Goal: Transaction & Acquisition: Purchase product/service

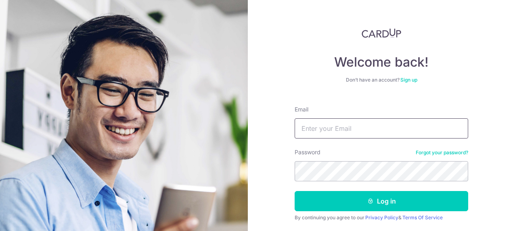
click at [319, 132] on input "Email" at bounding box center [382, 128] width 174 height 20
type input "allamandagrove@gmail.com"
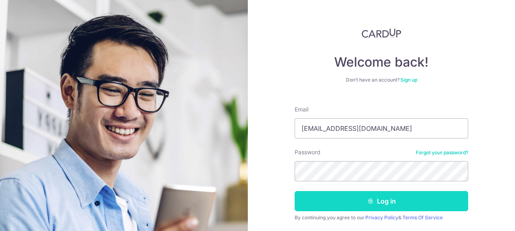
click at [418, 202] on button "Log in" at bounding box center [382, 201] width 174 height 20
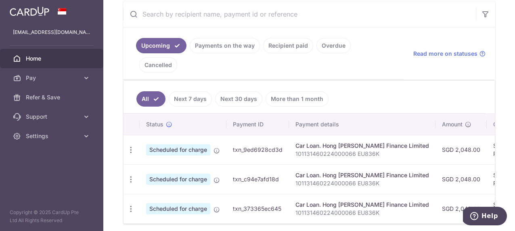
scroll to position [154, 0]
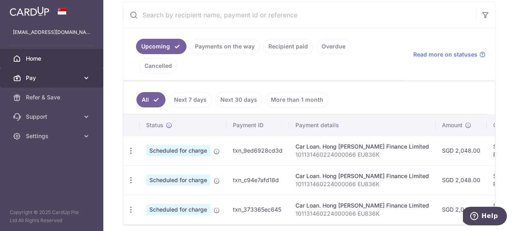
click at [47, 75] on span "Pay" at bounding box center [52, 78] width 53 height 8
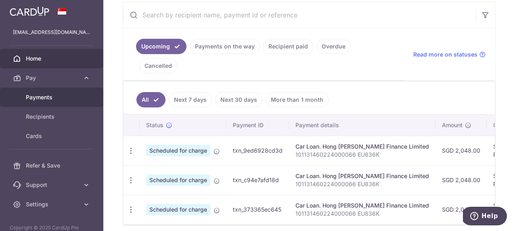
click at [48, 97] on span "Payments" at bounding box center [52, 97] width 53 height 8
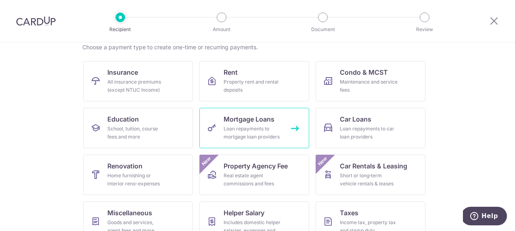
scroll to position [83, 0]
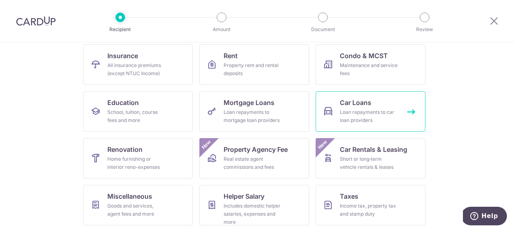
click at [362, 103] on span "Car Loans" at bounding box center [355, 103] width 31 height 10
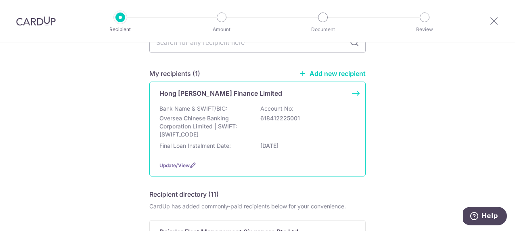
scroll to position [50, 0]
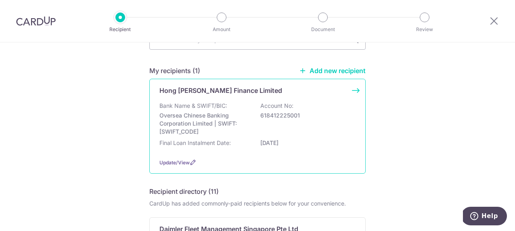
click at [319, 129] on div "Bank Name & SWIFT/BIC: Oversea Chinese Banking Corporation Limited | SWIFT: OCB…" at bounding box center [257, 119] width 196 height 34
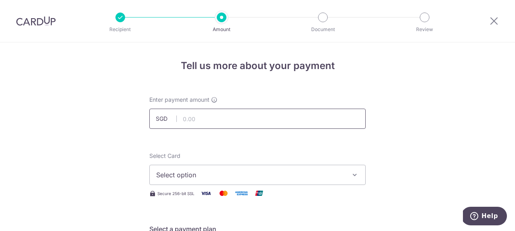
click at [235, 119] on input "text" at bounding box center [257, 119] width 216 height 20
type input "2,048.00"
click at [222, 172] on span "Select option" at bounding box center [250, 175] width 188 height 10
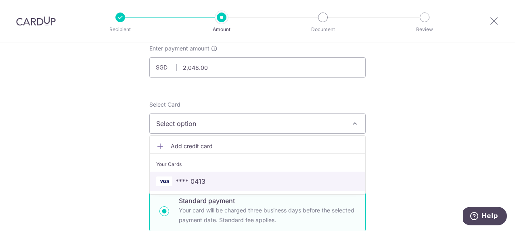
scroll to position [62, 0]
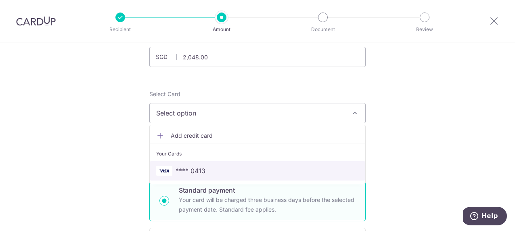
click at [221, 172] on span "**** 0413" at bounding box center [257, 171] width 203 height 10
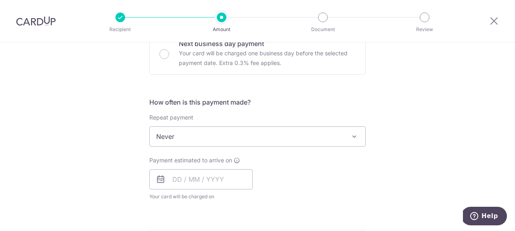
scroll to position [258, 0]
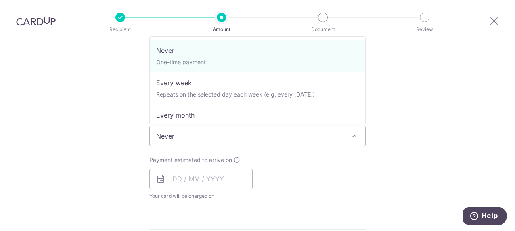
click at [351, 138] on span at bounding box center [355, 136] width 10 height 10
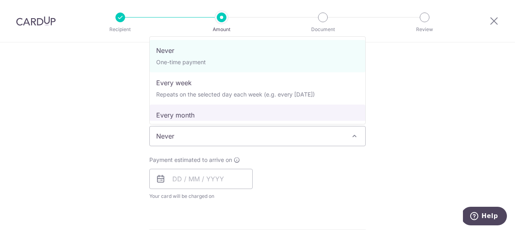
select select "3"
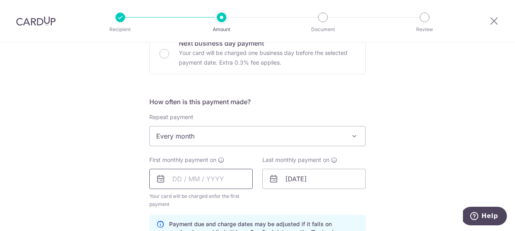
click at [190, 183] on input "text" at bounding box center [200, 179] width 103 height 20
click at [318, 182] on input "19/07/2026" at bounding box center [313, 179] width 103 height 20
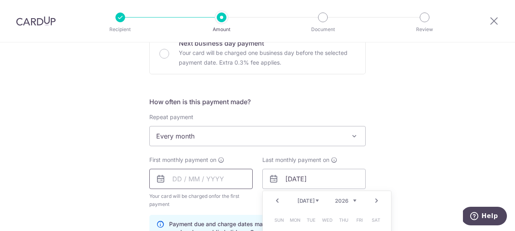
click at [178, 176] on input "text" at bounding box center [200, 179] width 103 height 20
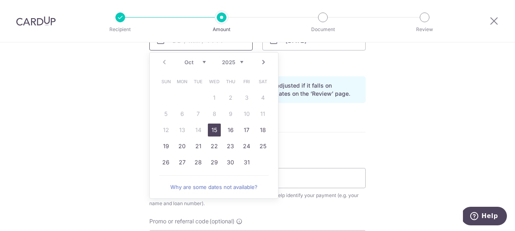
scroll to position [399, 0]
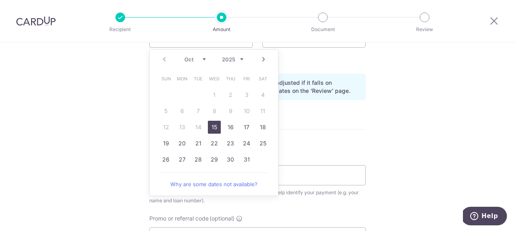
click at [265, 59] on link "Next" at bounding box center [264, 59] width 10 height 10
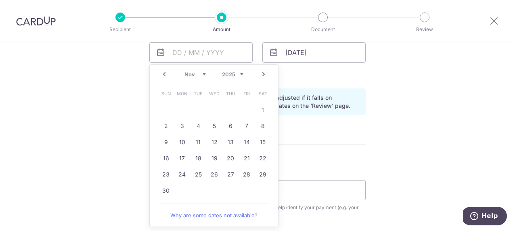
click at [264, 71] on link "Next" at bounding box center [264, 74] width 10 height 10
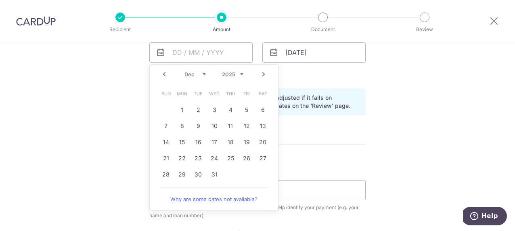
click at [106, 106] on div "Tell us more about your payment Enter payment amount SGD 2,048.00 2048.00 Selec…" at bounding box center [257, 43] width 515 height 771
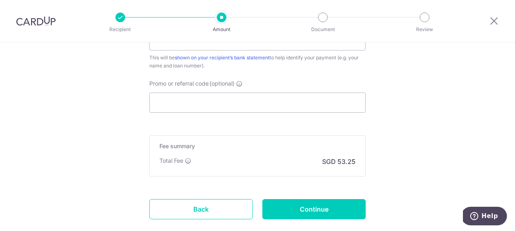
scroll to position [583, 0]
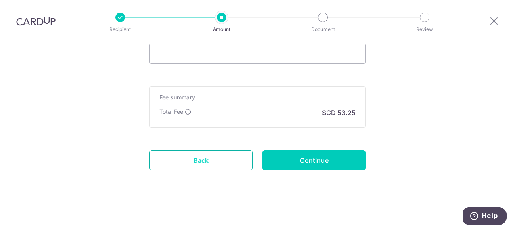
click at [189, 155] on link "Back" at bounding box center [200, 160] width 103 height 20
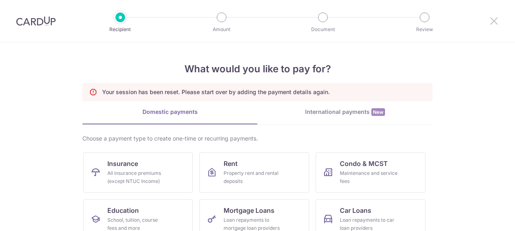
click at [490, 23] on icon at bounding box center [494, 21] width 10 height 10
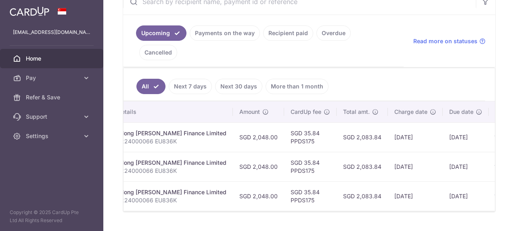
scroll to position [0, 202]
click at [42, 78] on span "Pay" at bounding box center [52, 78] width 53 height 8
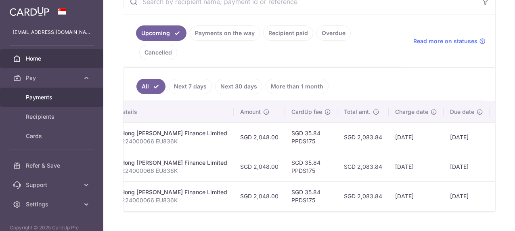
click at [44, 97] on span "Payments" at bounding box center [52, 97] width 53 height 8
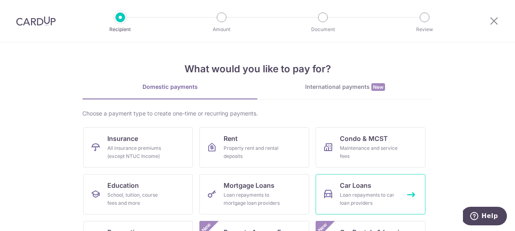
click at [388, 191] on div "Loan repayments to car loan providers" at bounding box center [369, 199] width 58 height 16
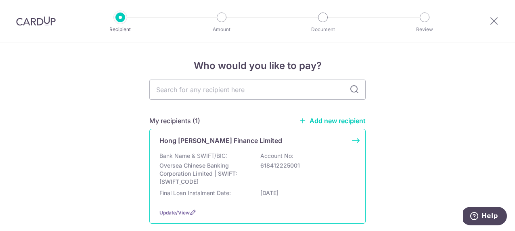
click at [305, 147] on div "Hong [PERSON_NAME] Finance Limited Bank Name & SWIFT/BIC: Oversea Chinese Banki…" at bounding box center [257, 176] width 216 height 95
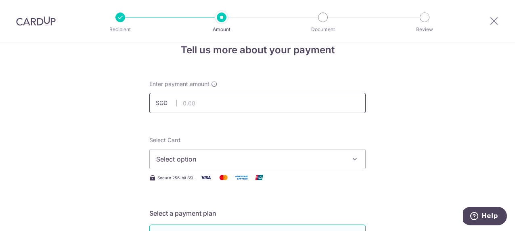
scroll to position [19, 0]
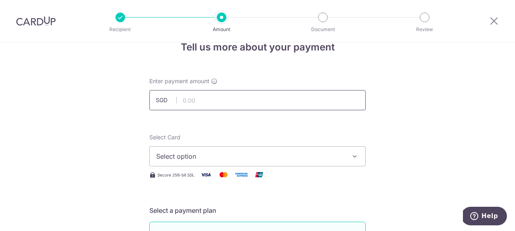
click at [208, 102] on input "text" at bounding box center [257, 100] width 216 height 20
type input "2,048.00"
click at [205, 156] on span "Select option" at bounding box center [250, 156] width 188 height 10
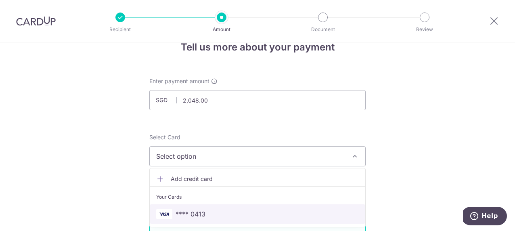
click at [198, 212] on span "**** 0413" at bounding box center [191, 214] width 30 height 10
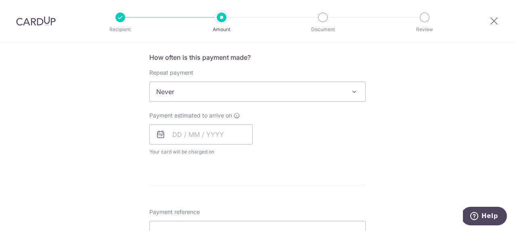
scroll to position [305, 0]
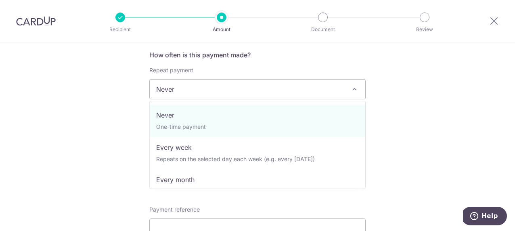
click at [344, 93] on span "Never" at bounding box center [258, 89] width 216 height 19
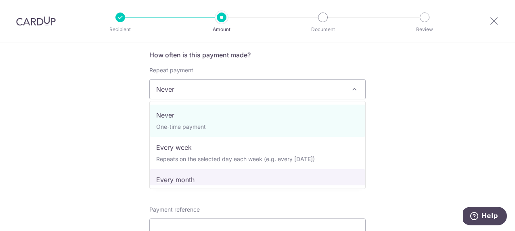
select select "3"
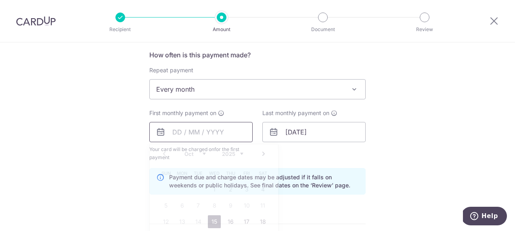
click at [180, 130] on input "text" at bounding box center [200, 132] width 103 height 20
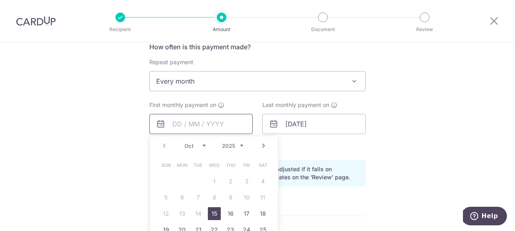
scroll to position [316, 0]
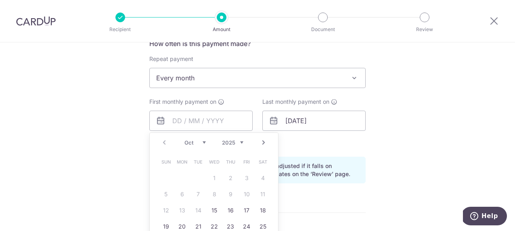
click at [265, 144] on link "Next" at bounding box center [264, 143] width 10 height 10
click at [264, 140] on link "Next" at bounding box center [264, 143] width 10 height 10
click at [244, 206] on link "16" at bounding box center [246, 210] width 13 height 13
type input "[DATE]"
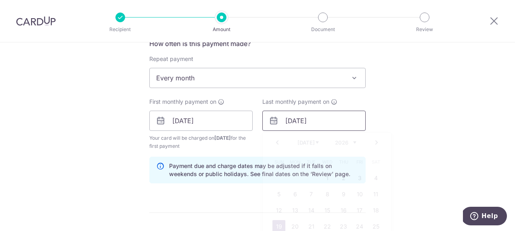
click at [301, 122] on input "19/07/2026" at bounding box center [313, 121] width 103 height 20
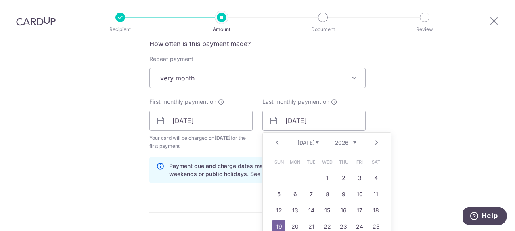
click at [379, 141] on link "Next" at bounding box center [377, 143] width 10 height 10
click at [381, 140] on link "Next" at bounding box center [377, 143] width 10 height 10
click at [381, 141] on link "Next" at bounding box center [377, 143] width 10 height 10
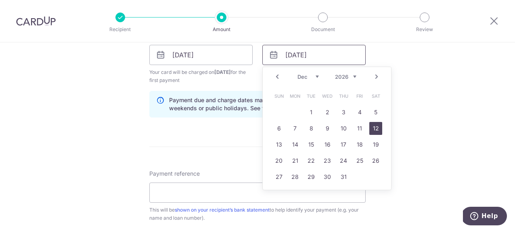
scroll to position [385, 0]
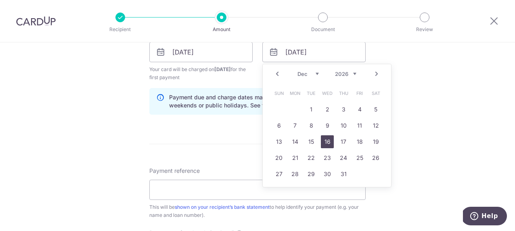
click at [329, 140] on link "16" at bounding box center [327, 141] width 13 height 13
type input "16/12/2026"
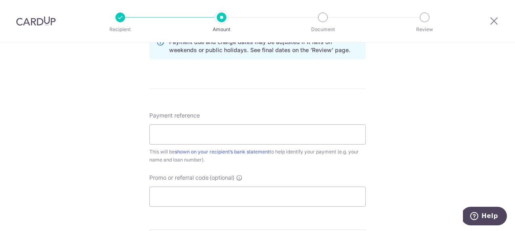
scroll to position [441, 0]
click at [331, 140] on input "Payment reference" at bounding box center [257, 134] width 216 height 20
click at [345, 111] on div "Payment reference This will be shown on your recipient’s bank statement to help…" at bounding box center [257, 137] width 216 height 52
click at [309, 134] on input "Payment reference" at bounding box center [257, 134] width 216 height 20
click at [156, 132] on input "Car Loan 101131460224000066" at bounding box center [257, 134] width 216 height 20
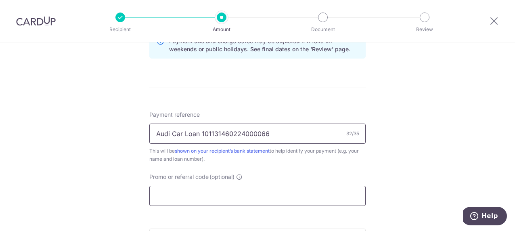
type input "Audi Car Loan 101131460224000066"
click at [237, 193] on input "Promo or referral code (optional)" at bounding box center [257, 196] width 216 height 20
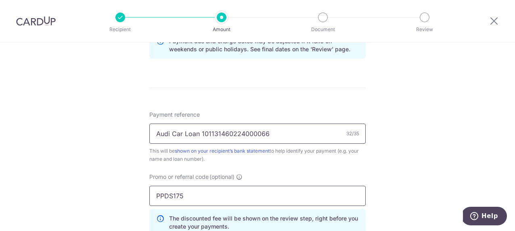
type input "PPDS175"
click at [164, 136] on input "Audi Car Loan 101131460224000066" at bounding box center [257, 134] width 216 height 20
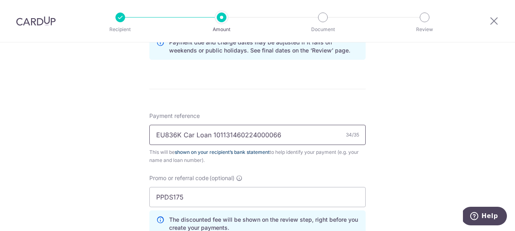
scroll to position [439, 0]
type input "EU836K Car Loan 101131460224000066"
click at [266, 175] on div "Promo or referral code (optional) PPDS175 The discounted fee will be shown on t…" at bounding box center [257, 205] width 216 height 63
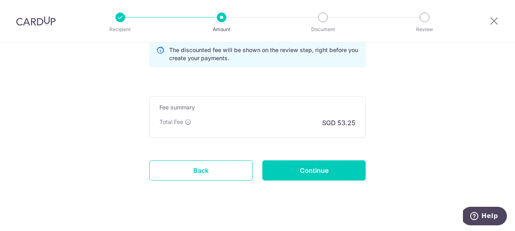
scroll to position [619, 0]
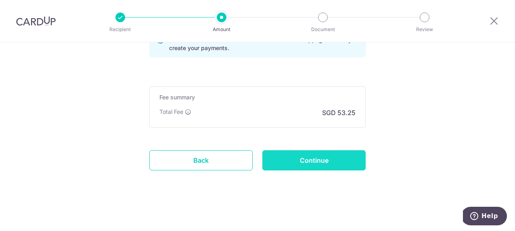
click at [311, 161] on input "Continue" at bounding box center [313, 160] width 103 height 20
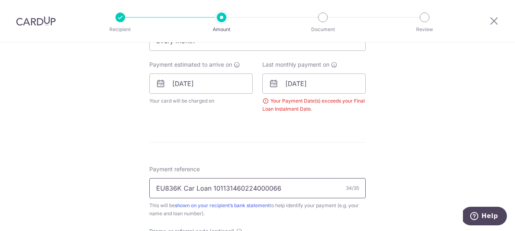
scroll to position [352, 0]
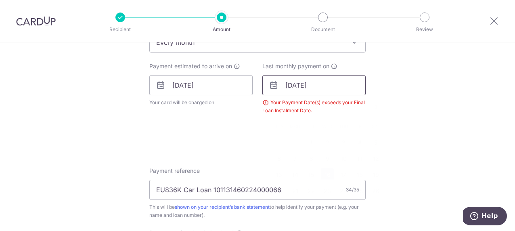
click at [330, 85] on input "16/12/2026" at bounding box center [313, 85] width 103 height 20
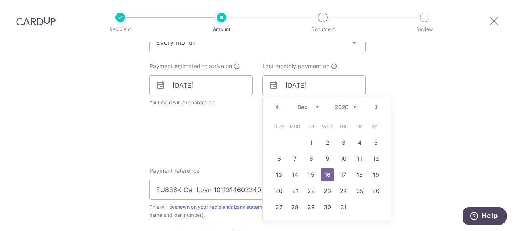
click at [275, 105] on link "Prev" at bounding box center [277, 107] width 10 height 10
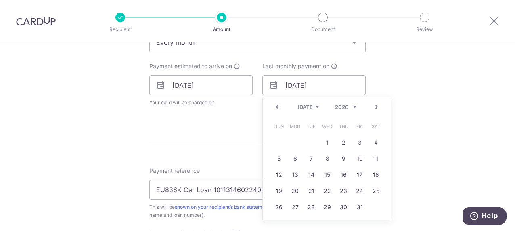
click at [275, 105] on link "Prev" at bounding box center [277, 107] width 10 height 10
click at [312, 177] on link "16" at bounding box center [311, 174] width 13 height 13
type input "[DATE]"
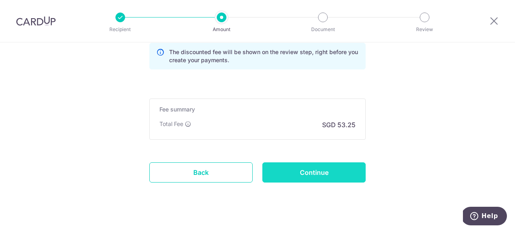
scroll to position [604, 0]
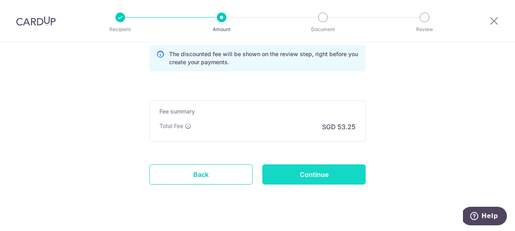
click at [323, 176] on input "Continue" at bounding box center [313, 174] width 103 height 20
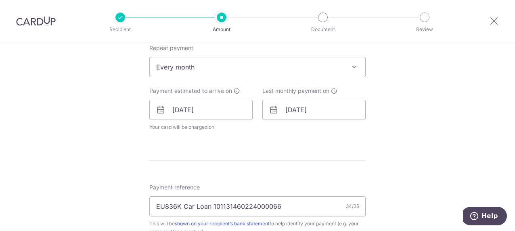
scroll to position [327, 0]
click at [316, 113] on input "[DATE]" at bounding box center [313, 109] width 103 height 20
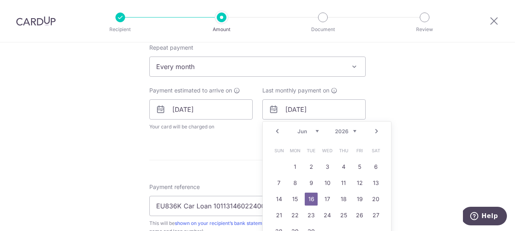
click at [276, 130] on link "Prev" at bounding box center [277, 131] width 10 height 10
click at [277, 130] on link "Prev" at bounding box center [277, 132] width 10 height 10
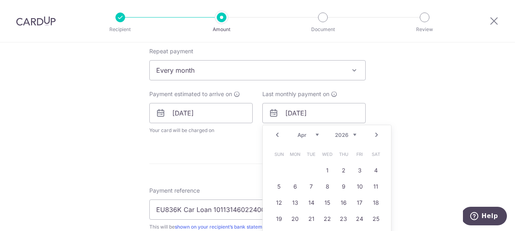
click at [277, 130] on div "Prev Next Jan Feb Mar Apr May Jun [DATE] Aug Sep Oct Nov [DATE] 2027 2028 2029 …" at bounding box center [327, 134] width 128 height 19
click at [277, 130] on div "Prev Next Jan Feb Mar Apr May Jun [DATE] Aug Sep Oct Nov [DATE] 2027 2028 2029 …" at bounding box center [327, 135] width 128 height 19
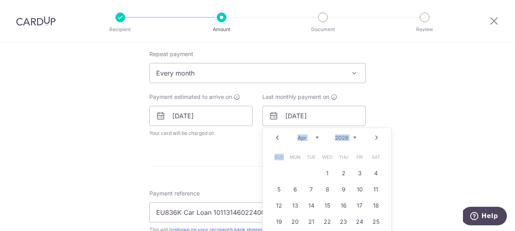
click at [277, 130] on div "Prev Next Jan Feb Mar Apr May Jun [DATE] Aug Sep Oct Nov [DATE] 2027 2028 2029 …" at bounding box center [327, 137] width 128 height 19
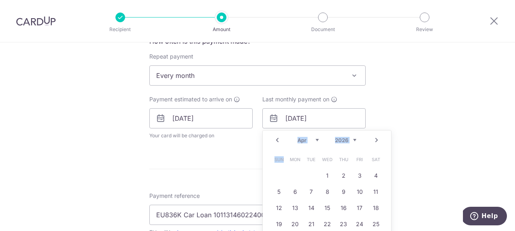
scroll to position [318, 0]
click at [279, 140] on link "Prev" at bounding box center [277, 141] width 10 height 10
click at [280, 140] on link "Prev" at bounding box center [277, 141] width 10 height 10
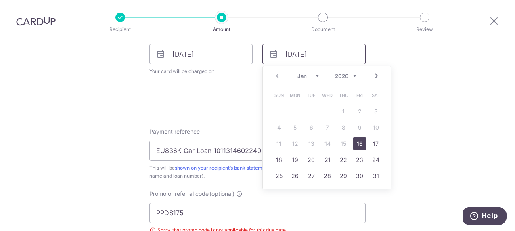
scroll to position [384, 0]
click at [361, 143] on link "16" at bounding box center [359, 142] width 13 height 13
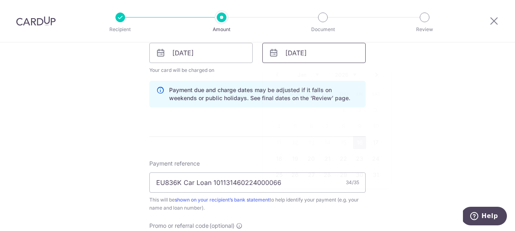
click at [327, 50] on input "[DATE]" at bounding box center [313, 53] width 103 height 20
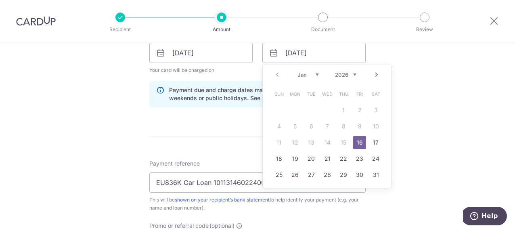
click at [377, 72] on link "Next" at bounding box center [377, 75] width 10 height 10
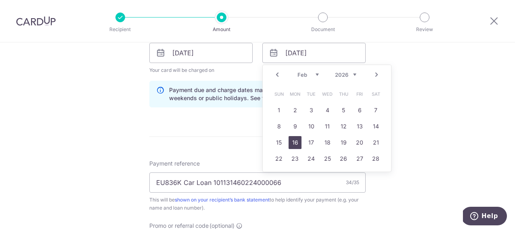
click at [297, 139] on link "16" at bounding box center [295, 142] width 13 height 13
type input "[DATE]"
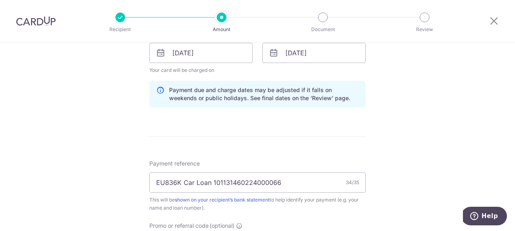
click at [400, 138] on div "Tell us more about your payment Enter payment amount SGD 2,048.00 2048.00 Selec…" at bounding box center [257, 63] width 515 height 811
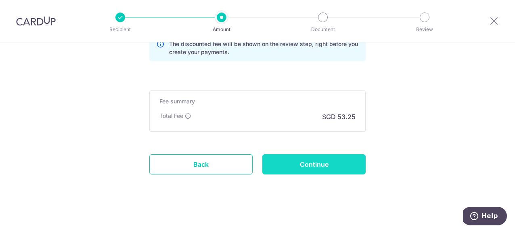
click at [326, 162] on input "Continue" at bounding box center [313, 164] width 103 height 20
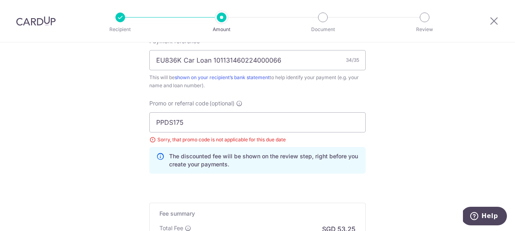
scroll to position [464, 0]
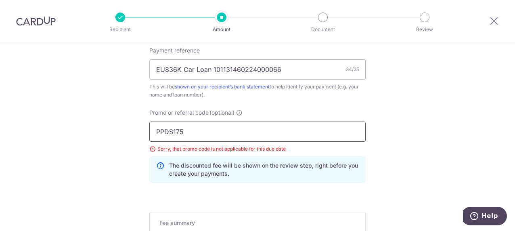
drag, startPoint x: 187, startPoint y: 132, endPoint x: 126, endPoint y: 133, distance: 60.6
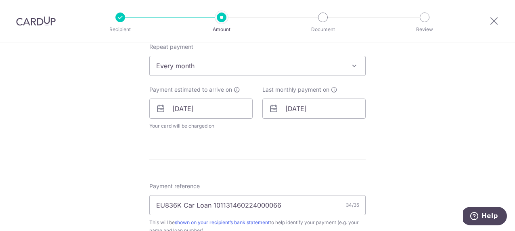
scroll to position [327, 0]
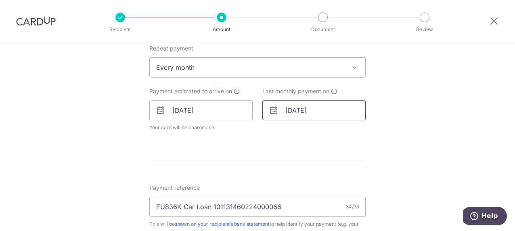
click at [303, 115] on input "[DATE]" at bounding box center [313, 110] width 103 height 20
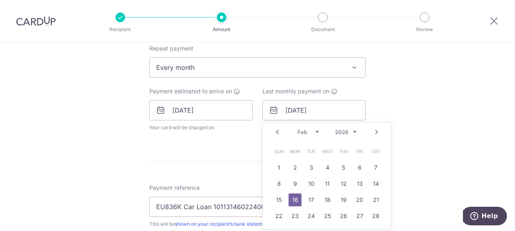
click at [379, 132] on link "Next" at bounding box center [377, 132] width 10 height 10
click at [279, 132] on link "Prev" at bounding box center [277, 132] width 10 height 10
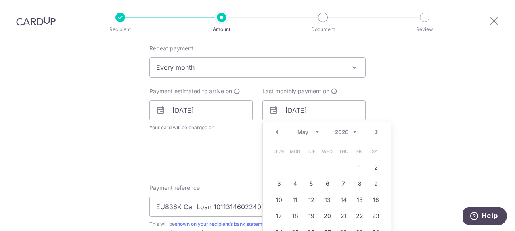
click at [377, 130] on link "Next" at bounding box center [377, 132] width 10 height 10
click at [308, 199] on link "16" at bounding box center [311, 199] width 13 height 13
type input "16/06/2026"
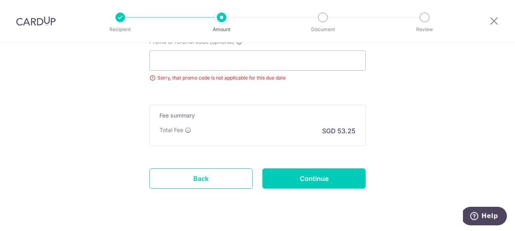
scroll to position [547, 0]
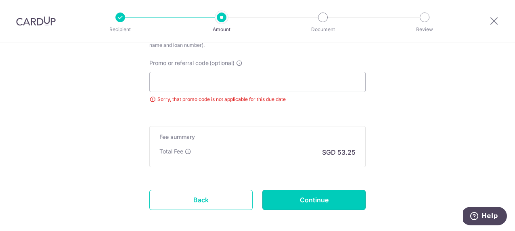
click at [327, 200] on input "Continue" at bounding box center [313, 200] width 103 height 20
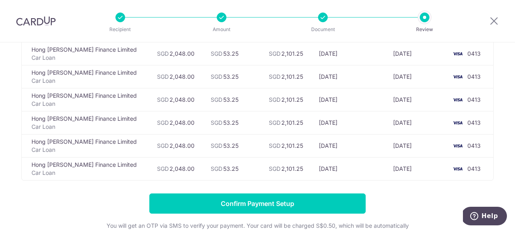
scroll to position [85, 0]
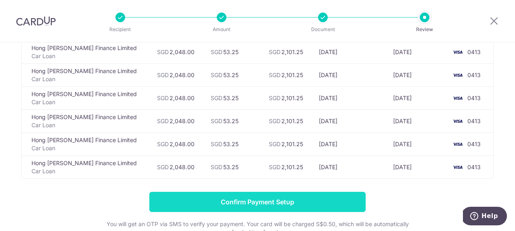
click at [293, 199] on input "Confirm Payment Setup" at bounding box center [257, 202] width 216 height 20
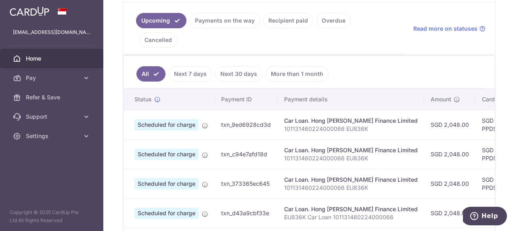
scroll to position [178, 0]
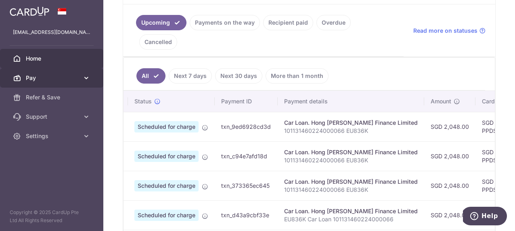
click at [56, 80] on span "Pay" at bounding box center [52, 78] width 53 height 8
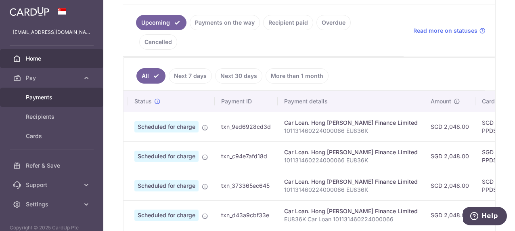
click at [45, 99] on span "Payments" at bounding box center [52, 97] width 53 height 8
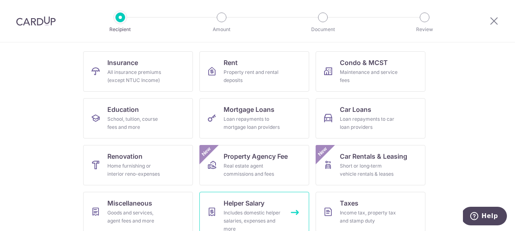
scroll to position [75, 0]
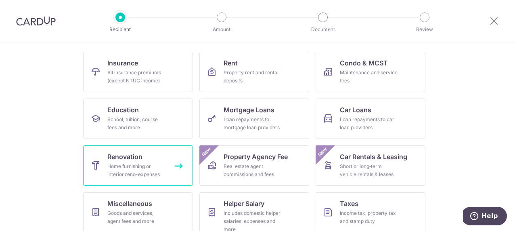
click at [149, 172] on div "Home furnishing or interior reno-expenses" at bounding box center [136, 170] width 58 height 16
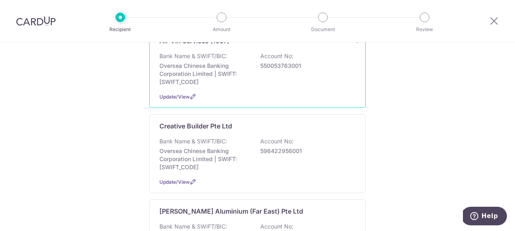
scroll to position [101, 0]
click at [260, 159] on div "Bank Name & SWIFT/BIC: Oversea Chinese Banking Corporation Limited | SWIFT: [SW…" at bounding box center [257, 153] width 196 height 34
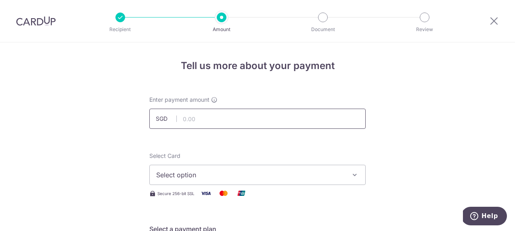
click at [223, 119] on input "text" at bounding box center [257, 119] width 216 height 20
click button "Add Card" at bounding box center [0, 0] width 0 height 0
type input "7,700.00"
click at [285, 176] on span "Select option" at bounding box center [250, 175] width 188 height 10
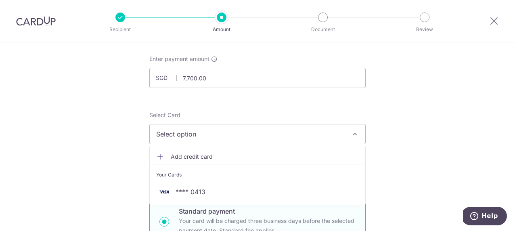
scroll to position [44, 0]
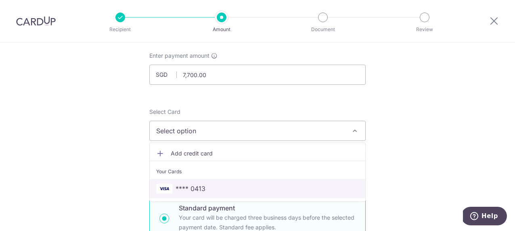
click at [239, 189] on span "**** 0413" at bounding box center [257, 189] width 203 height 10
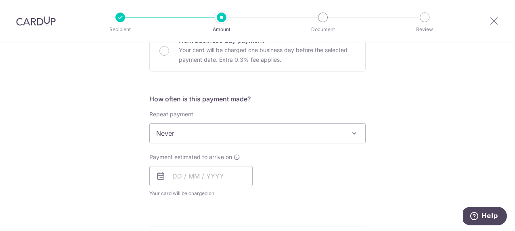
scroll to position [262, 0]
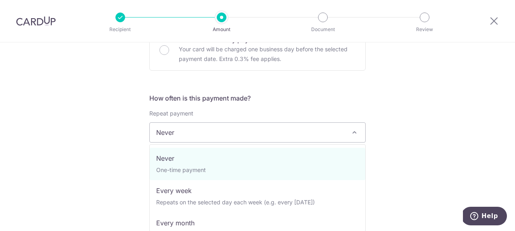
click at [349, 128] on span "Never" at bounding box center [257, 132] width 216 height 20
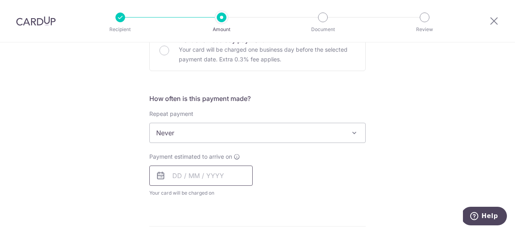
click at [192, 177] on input "text" at bounding box center [200, 176] width 103 height 20
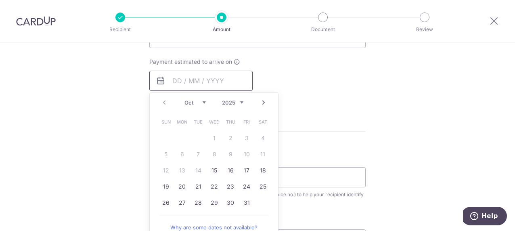
scroll to position [357, 0]
click at [214, 169] on link "15" at bounding box center [214, 169] width 13 height 13
type input "[DATE]"
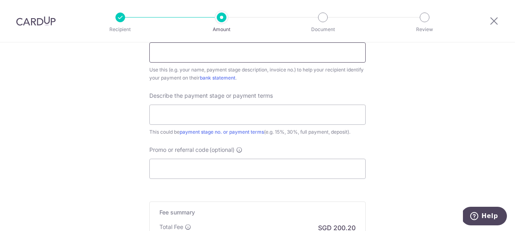
scroll to position [516, 0]
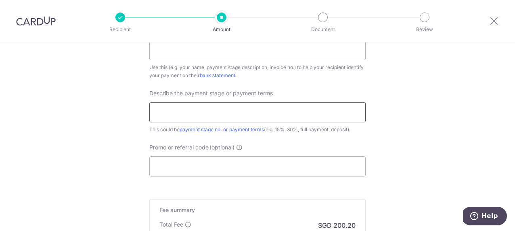
click at [220, 109] on input "text" at bounding box center [257, 112] width 216 height 20
type input "D"
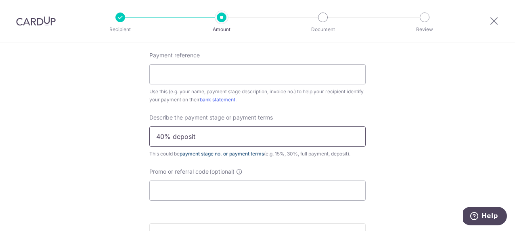
scroll to position [482, 0]
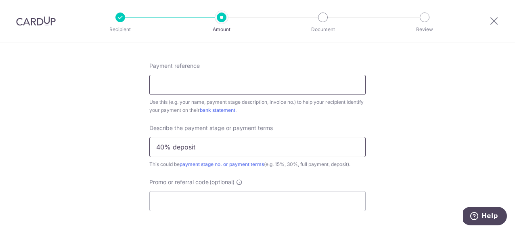
type input "40% deposit"
click at [220, 83] on input "Payment reference" at bounding box center [257, 85] width 216 height 20
paste input "CB/10ALMD/RQ011025"
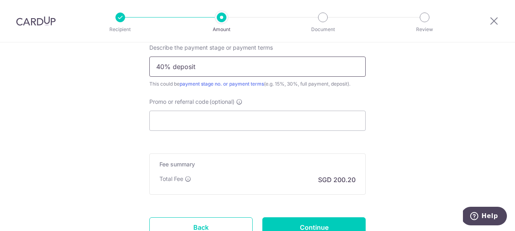
scroll to position [629, 0]
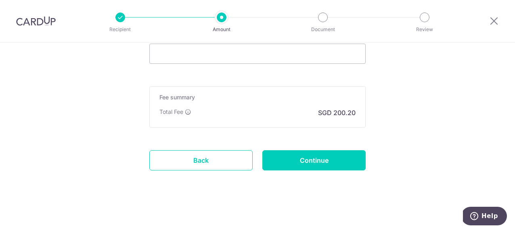
type input "CB/10ALMD/RQ011025"
